Goal: Complete application form

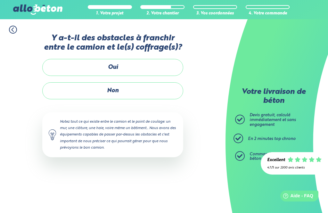
click at [146, 90] on label "Non" at bounding box center [112, 90] width 141 height 17
click at [0, 0] on input "Non" at bounding box center [0, 0] width 0 height 0
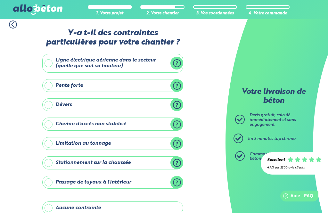
scroll to position [3, 0]
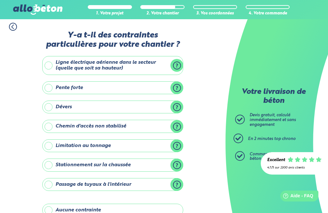
click at [180, 163] on label "Stationnement sur la chaussée" at bounding box center [112, 165] width 141 height 13
click at [0, 0] on input "Stationnement sur la chaussée" at bounding box center [0, 0] width 0 height 0
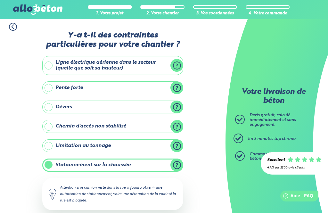
click at [51, 163] on label "Stationnement sur la chaussée" at bounding box center [112, 165] width 141 height 13
click at [0, 0] on input "Stationnement sur la chaussée" at bounding box center [0, 0] width 0 height 0
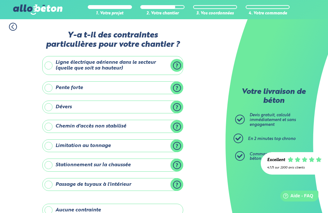
click at [52, 162] on label "Stationnement sur la chaussée" at bounding box center [112, 165] width 141 height 13
click at [0, 0] on input "Stationnement sur la chaussée" at bounding box center [0, 0] width 0 height 0
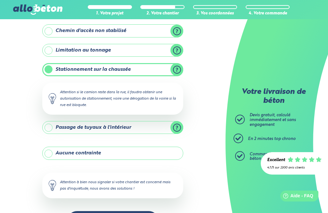
scroll to position [100, 0]
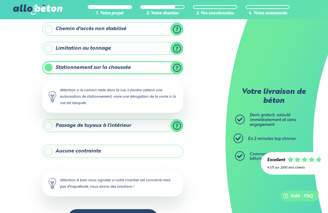
click at [179, 125] on label "Passage de tuyaux à l'intérieur" at bounding box center [112, 125] width 141 height 13
click at [0, 0] on input "Passage de tuyaux à l'intérieur" at bounding box center [0, 0] width 0 height 0
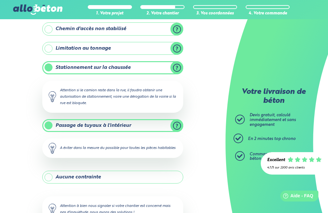
click at [221, 151] on div "1. Votre projet 2. Votre chantier 3. Vos coordonnées 4. Votre commande Y-a t-il…" at bounding box center [113, 90] width 226 height 342
click at [214, 134] on div "1. Votre projet 2. Votre chantier 3. Vos coordonnées 4. Votre commande Y-a t-il…" at bounding box center [113, 90] width 226 height 342
click at [50, 127] on label "Passage de tuyaux à l'intérieur" at bounding box center [112, 125] width 141 height 13
click at [0, 0] on input "Passage de tuyaux à l'intérieur" at bounding box center [0, 0] width 0 height 0
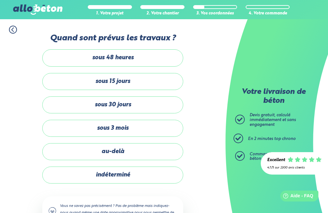
click at [149, 59] on label "sous 48 heures" at bounding box center [112, 57] width 141 height 17
click at [0, 0] on input "sous 48 heures" at bounding box center [0, 0] width 0 height 0
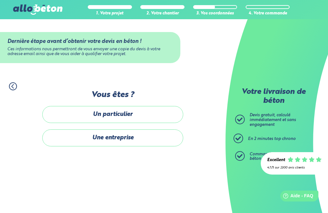
click at [164, 114] on label "Un particulier" at bounding box center [112, 114] width 141 height 17
click at [0, 0] on input "Un particulier" at bounding box center [0, 0] width 0 height 0
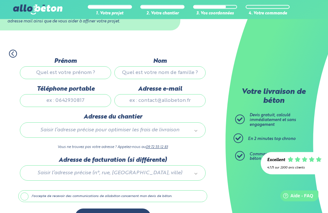
scroll to position [33, 0]
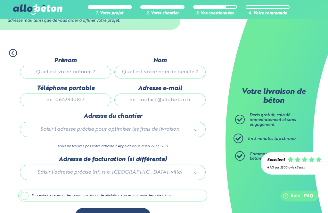
click at [90, 74] on input "Prénom" at bounding box center [65, 72] width 91 height 13
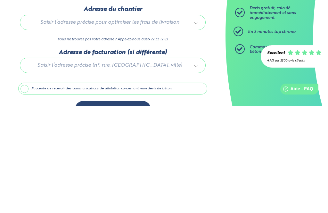
scroll to position [54, 0]
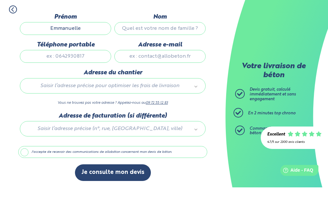
type input "Emmanuelle"
click at [193, 48] on input "Nom" at bounding box center [159, 54] width 91 height 13
type input "Deleu"
click at [99, 76] on input "Téléphone portable" at bounding box center [65, 82] width 91 height 13
type input "0695219334"
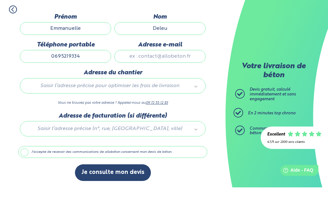
type input "[EMAIL_ADDRESS][DOMAIN_NAME]"
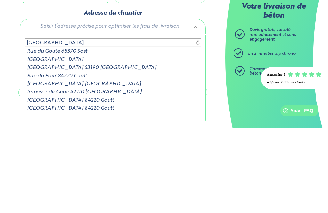
type input "[GEOGRAPHIC_DATA]"
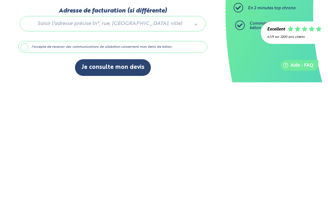
click at [130, 190] on button "Je consulte mon devis" at bounding box center [113, 198] width 76 height 16
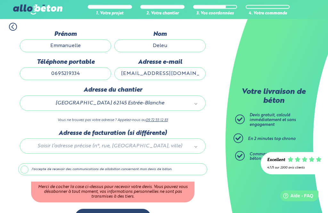
scroll to position [60, 0]
click at [96, 76] on input "0695219334" at bounding box center [65, 73] width 91 height 13
type input "0695219335"
click at [29, 169] on label "J'accepte de recevoir des communications de allobéton concernant mon devis de b…" at bounding box center [112, 170] width 189 height 12
click at [0, 0] on input "J'accepte de recevoir des communications de allobéton concernant mon devis de b…" at bounding box center [0, 0] width 0 height 0
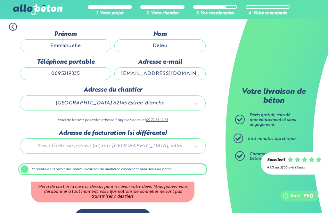
scroll to position [33, 0]
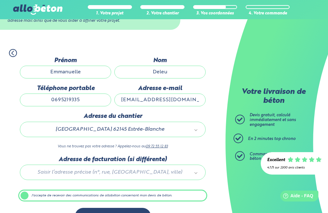
click at [139, 213] on button "Je consulte mon devis" at bounding box center [113, 216] width 76 height 16
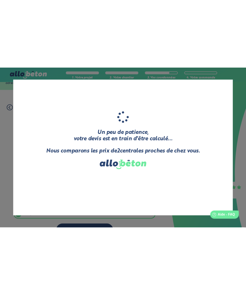
scroll to position [21, 0]
